Goal: Find specific page/section: Find specific page/section

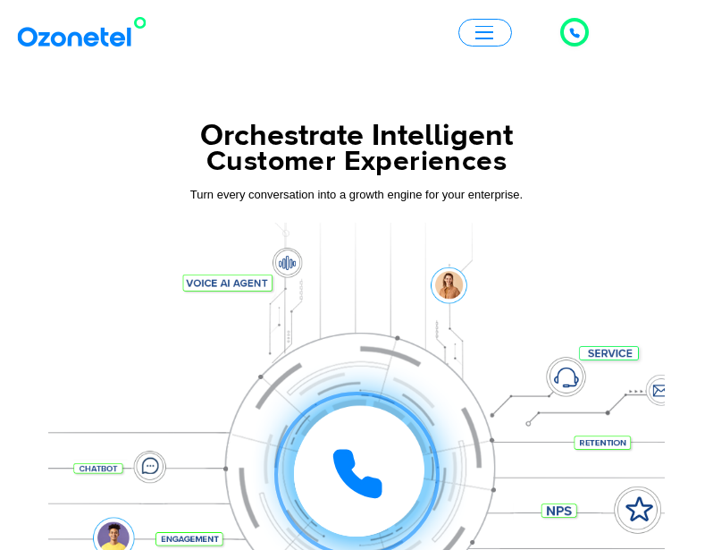
click at [490, 26] on span "button" at bounding box center [485, 27] width 18 height 2
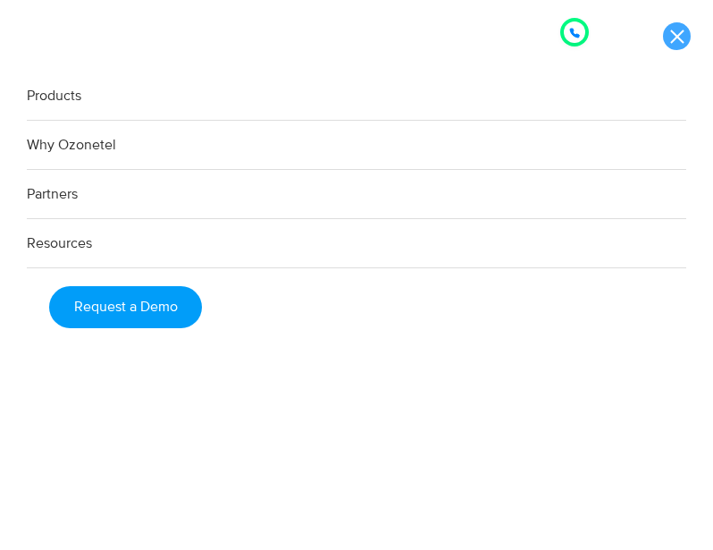
click at [679, 34] on link at bounding box center [677, 36] width 28 height 28
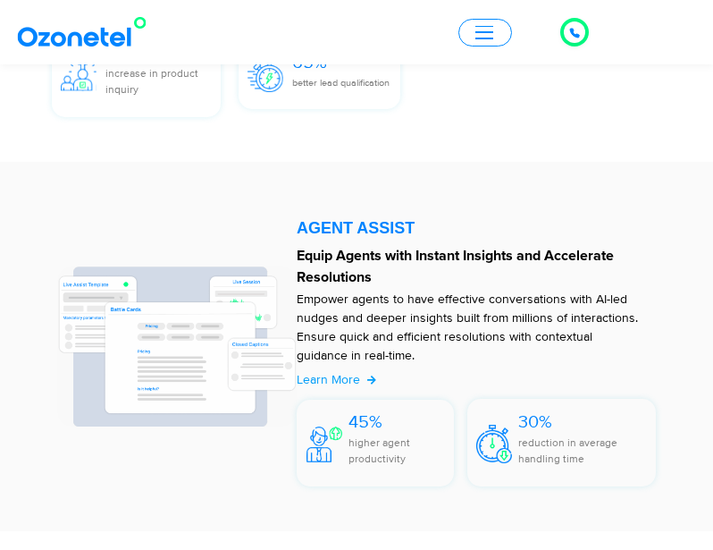
scroll to position [9985, 0]
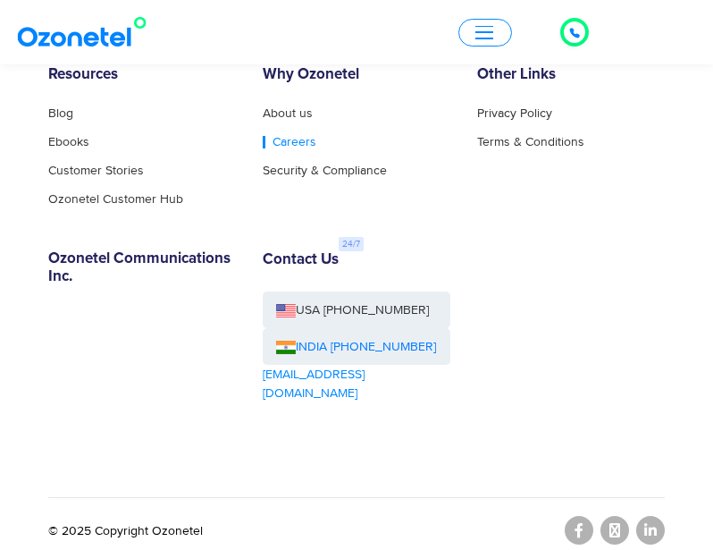
click at [272, 136] on link "Careers" at bounding box center [290, 142] width 54 height 13
